Goal: Task Accomplishment & Management: Use online tool/utility

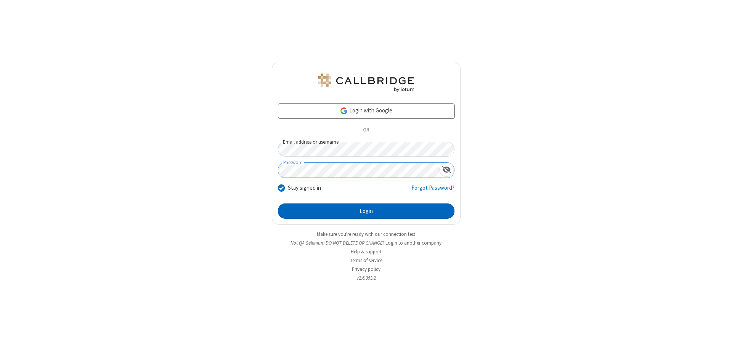
click at [366, 211] on button "Login" at bounding box center [366, 211] width 177 height 15
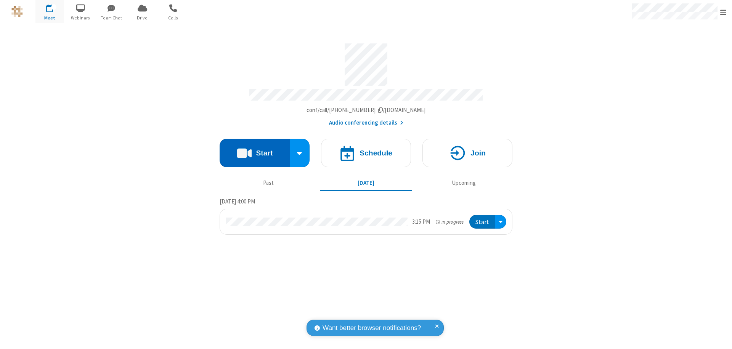
click at [255, 149] on button "Start" at bounding box center [255, 153] width 71 height 29
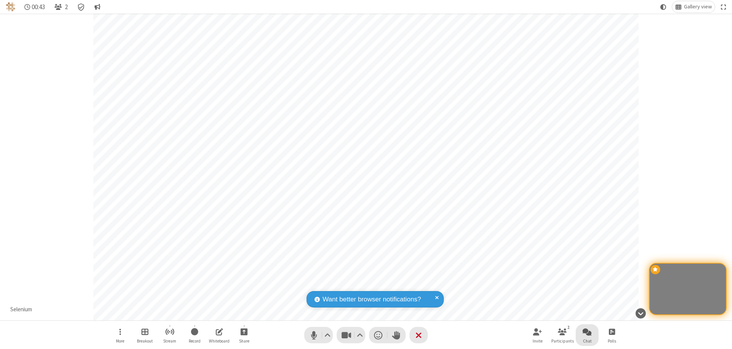
click at [587, 332] on span "Open chat" at bounding box center [587, 332] width 9 height 10
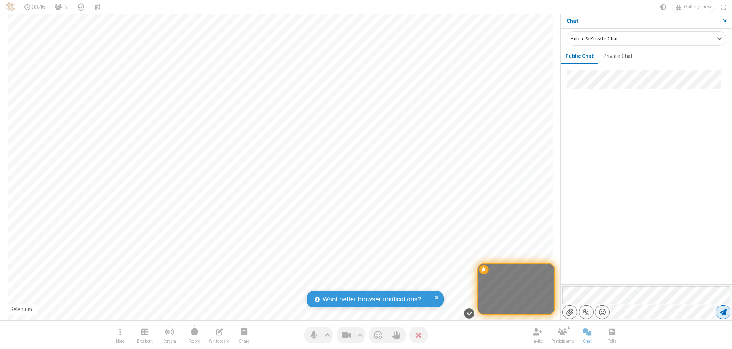
click at [723, 312] on span "Send message" at bounding box center [723, 313] width 7 height 8
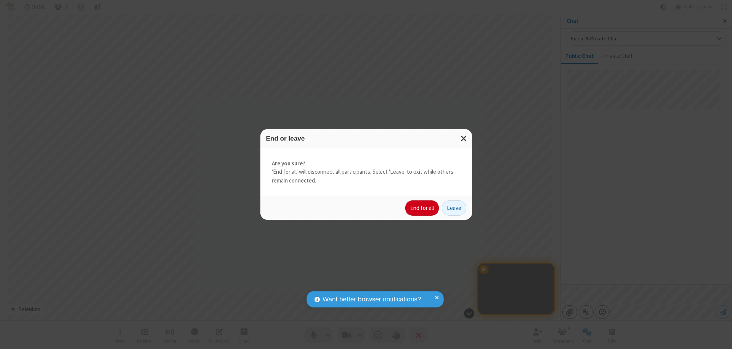
click at [423, 208] on button "End for all" at bounding box center [422, 208] width 34 height 15
